Goal: Register for event/course

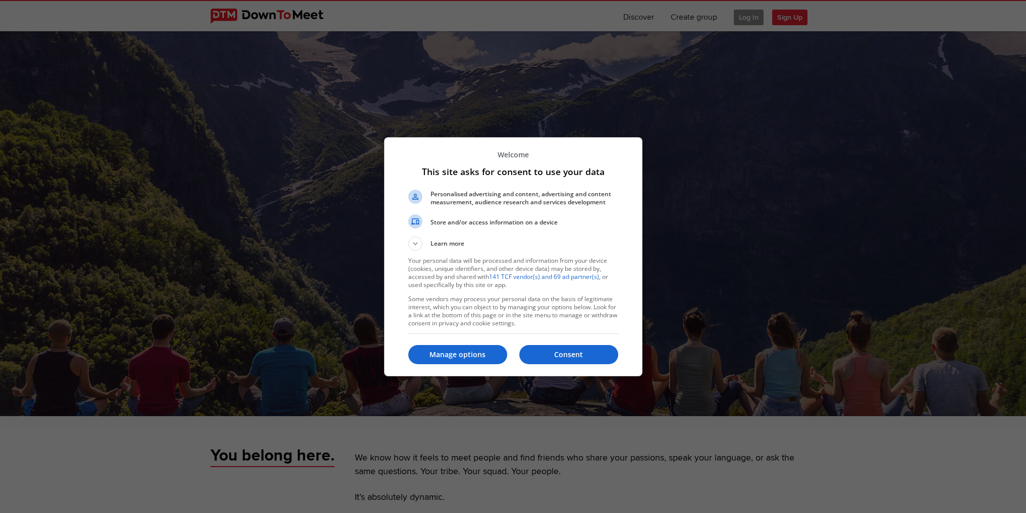
click at [560, 357] on p "Consent" at bounding box center [568, 355] width 99 height 10
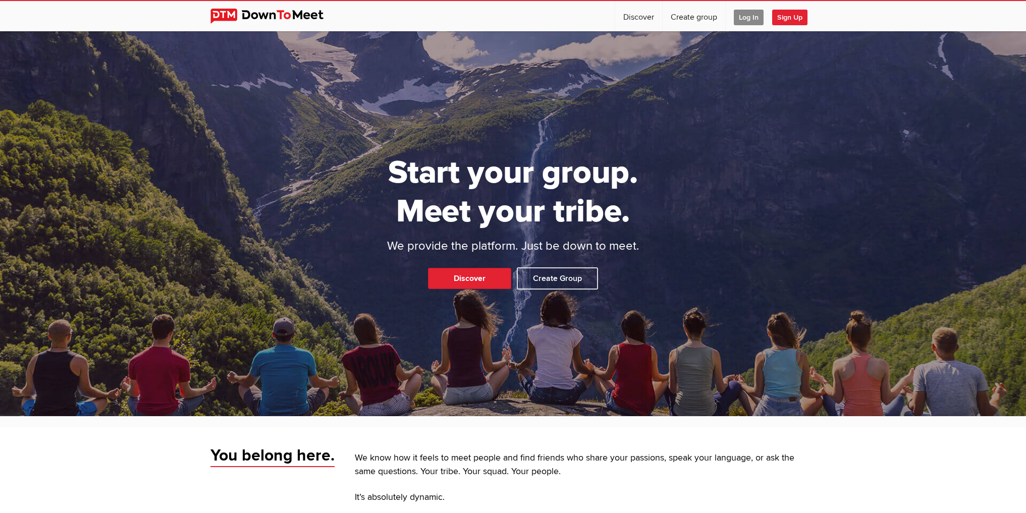
click at [746, 18] on span "Log In" at bounding box center [749, 18] width 30 height 16
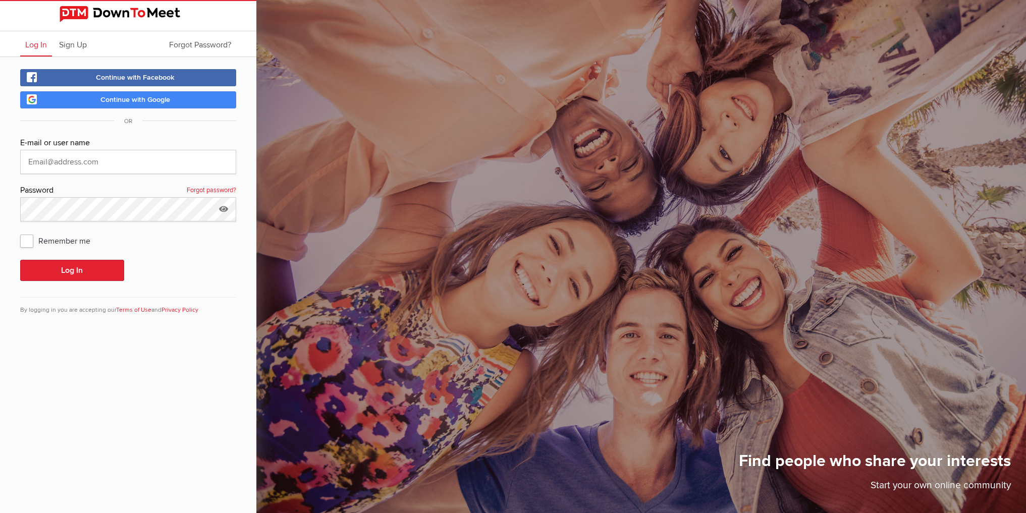
click at [153, 94] on link "Continue with Google" at bounding box center [128, 99] width 216 height 17
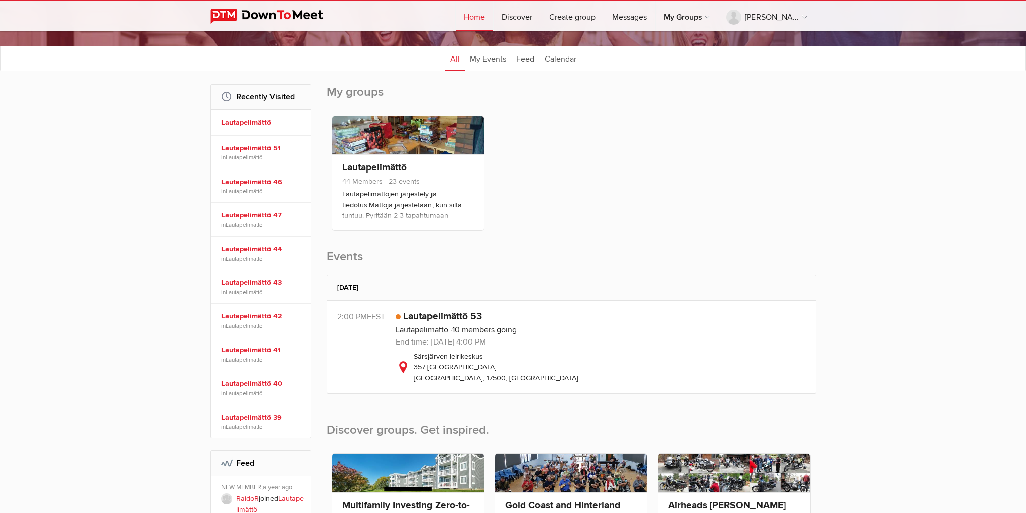
scroll to position [151, 0]
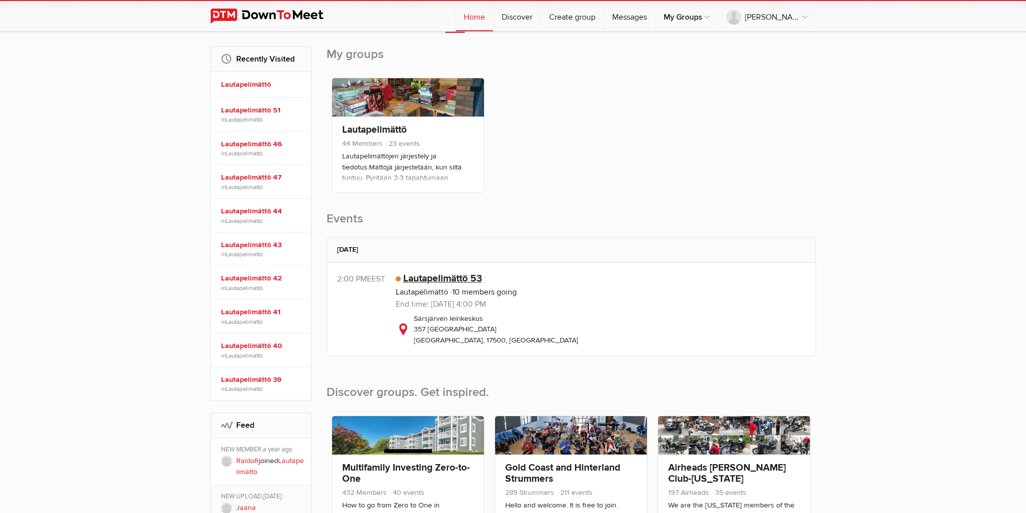
click at [438, 277] on link "Lautapelimättö 53" at bounding box center [442, 279] width 79 height 12
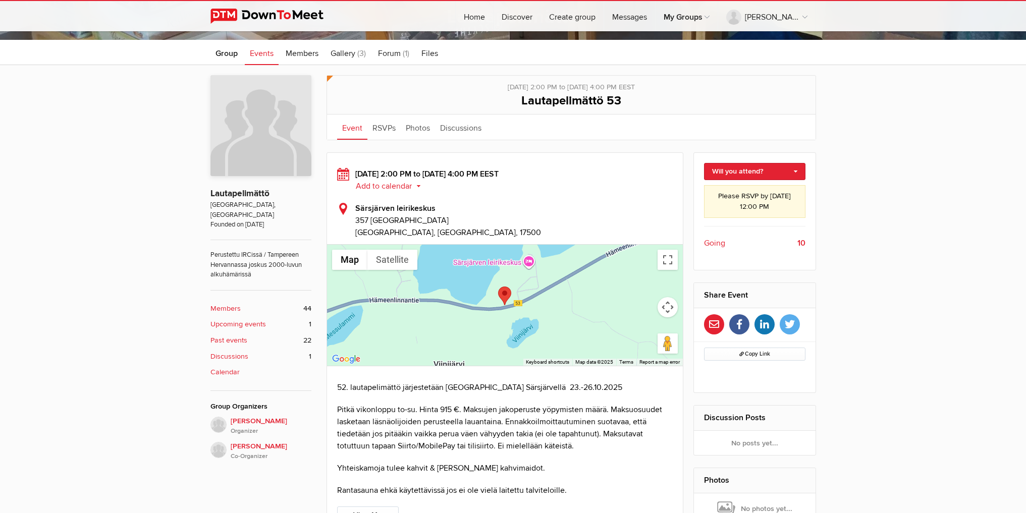
scroll to position [252, 0]
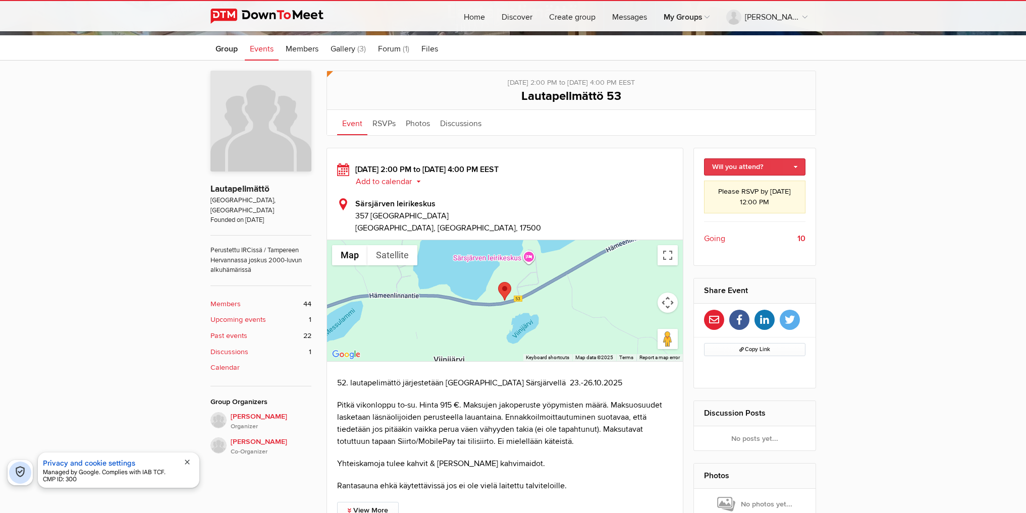
click at [794, 167] on link "Will you attend?" at bounding box center [754, 167] width 101 height 17
click at [735, 189] on link "I'm going" at bounding box center [755, 188] width 100 height 15
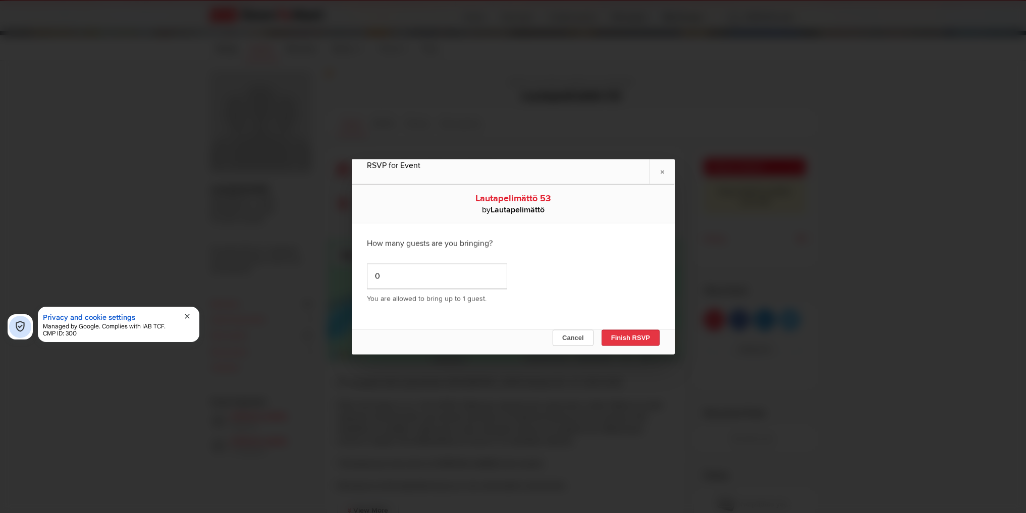
click at [623, 340] on button "Finish RSVP" at bounding box center [630, 338] width 58 height 16
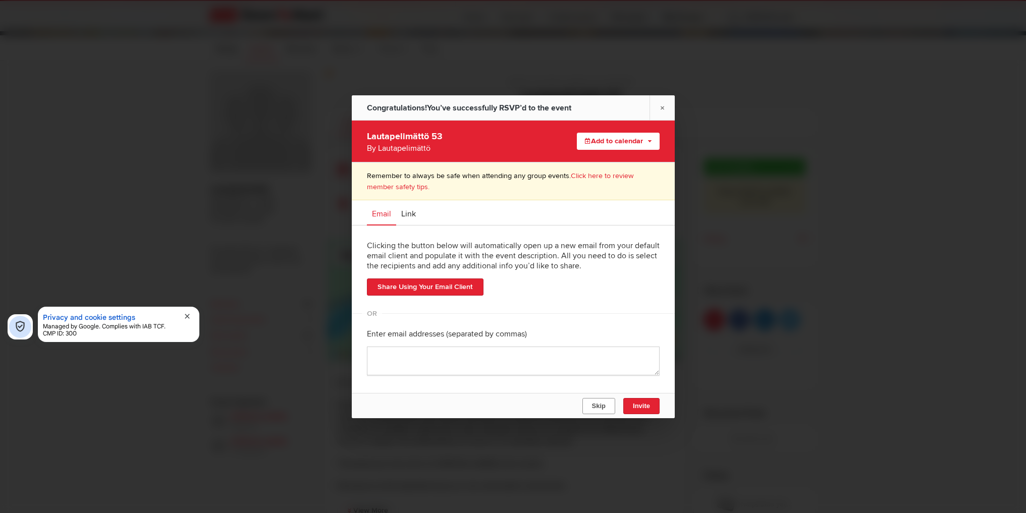
click at [602, 406] on span "Skip" at bounding box center [599, 406] width 14 height 8
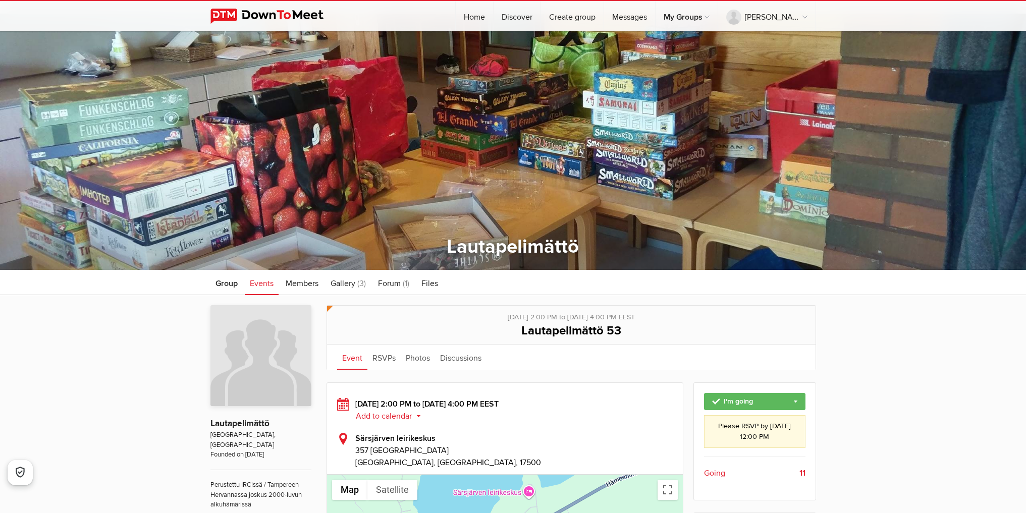
scroll to position [0, 0]
